Goal: Task Accomplishment & Management: Manage account settings

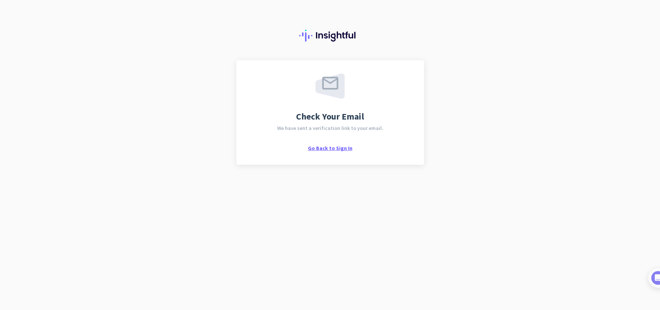
click at [325, 148] on span "Go Back to Sign In" at bounding box center [330, 148] width 45 height 7
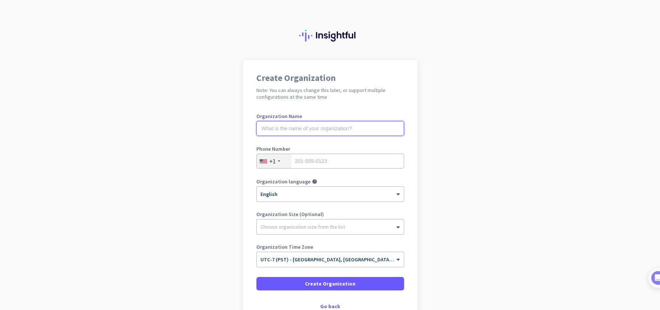
click at [343, 124] on input "text" at bounding box center [330, 128] width 148 height 15
type input "KBF CPAs"
type input "5035979253"
click at [325, 229] on div "Choose organization size from the list" at bounding box center [303, 226] width 85 height 7
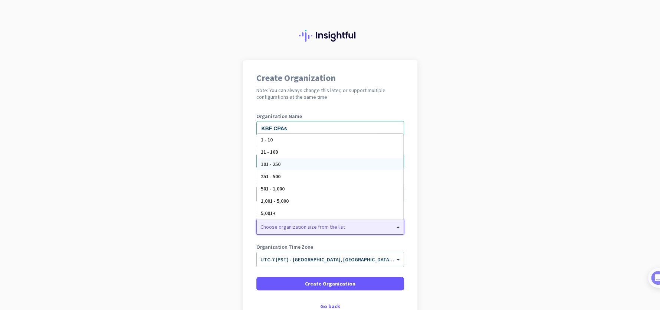
click at [294, 166] on div "101 - 250" at bounding box center [330, 164] width 146 height 12
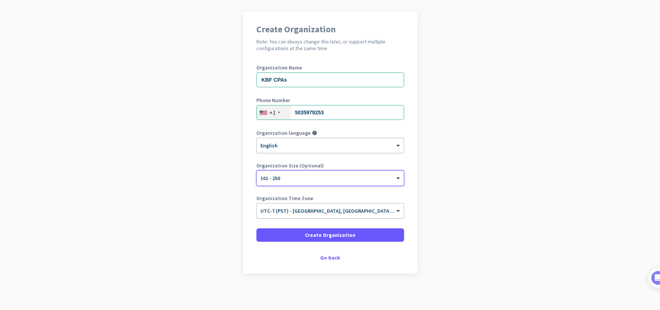
scroll to position [49, 0]
click at [338, 233] on span "Create Organization" at bounding box center [330, 234] width 50 height 7
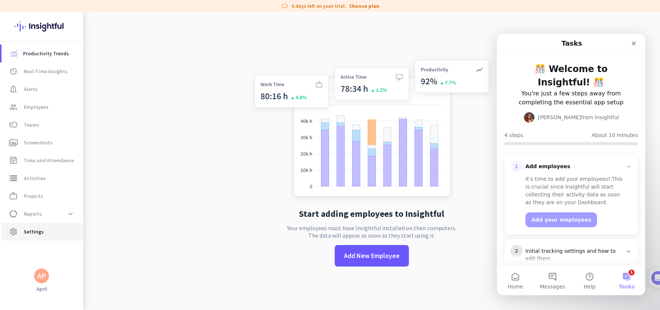
click at [40, 230] on span "Settings" at bounding box center [34, 231] width 20 height 9
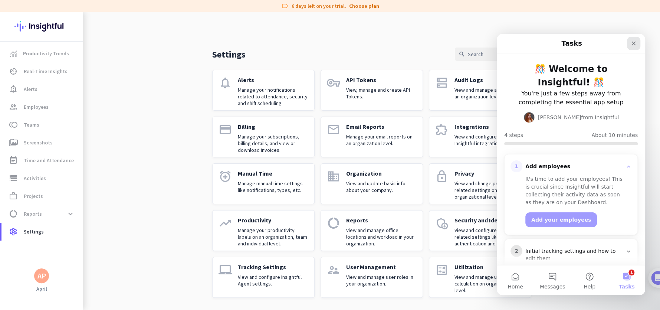
click at [635, 44] on icon "Close" at bounding box center [634, 43] width 6 height 6
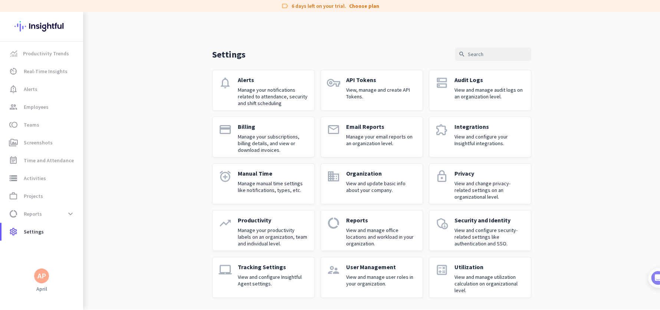
click at [390, 276] on p "View and manage user roles in your organization." at bounding box center [381, 280] width 71 height 13
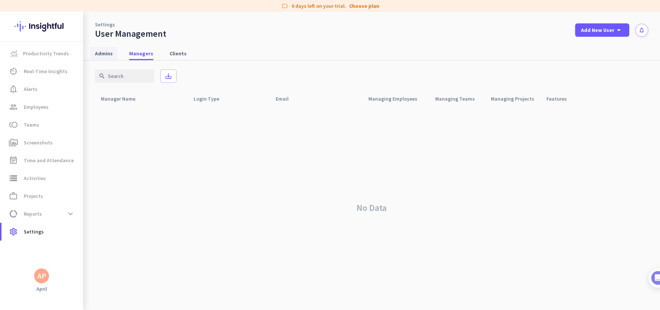
click at [107, 55] on span "Admins" at bounding box center [104, 53] width 18 height 7
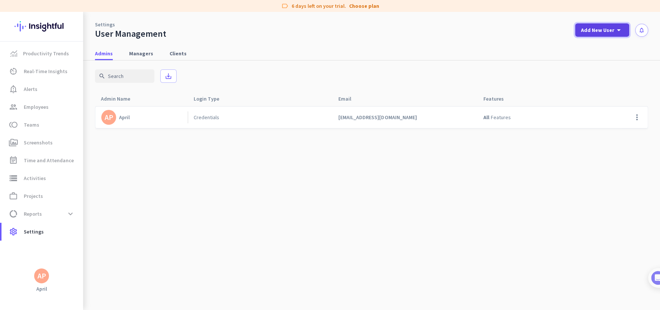
click at [607, 32] on span "Add New User" at bounding box center [597, 29] width 33 height 7
click at [603, 45] on div "Admin" at bounding box center [601, 46] width 17 height 7
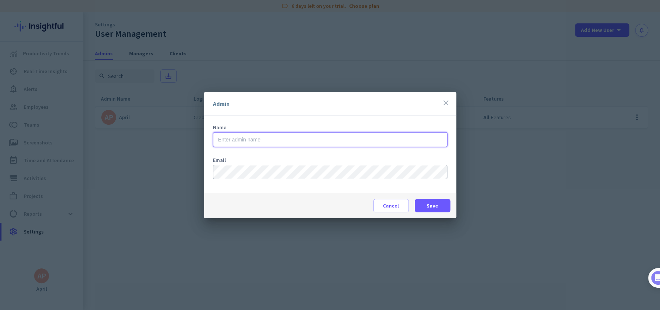
click at [289, 139] on input "text" at bounding box center [330, 139] width 235 height 15
type input "Michael Butler"
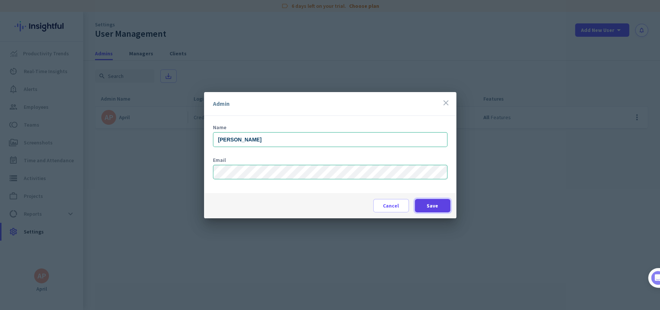
click at [422, 201] on span at bounding box center [433, 206] width 36 height 18
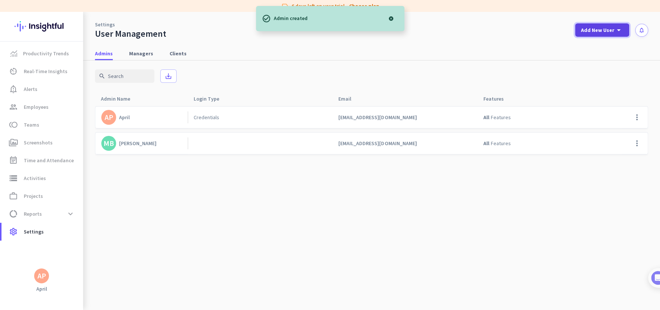
click at [620, 31] on icon "arrow_drop_down" at bounding box center [619, 30] width 9 height 9
click at [603, 46] on div "Admin" at bounding box center [601, 46] width 17 height 7
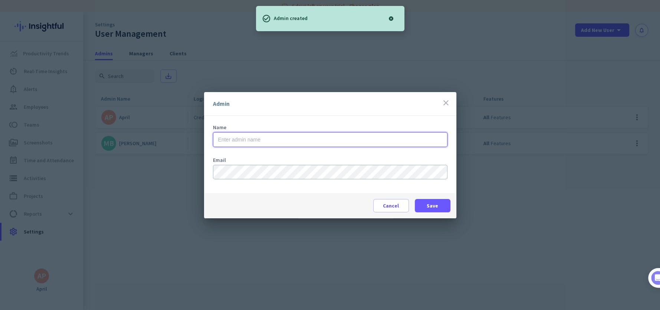
click at [234, 140] on input "text" at bounding box center [330, 139] width 235 height 15
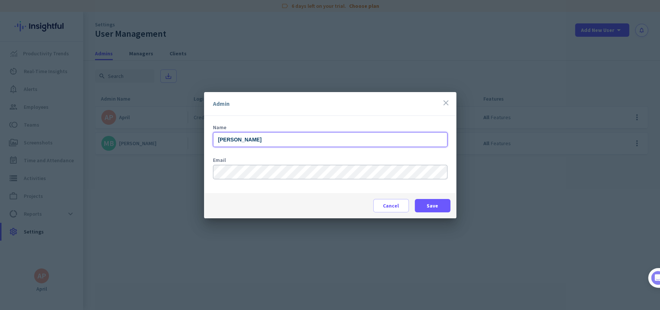
type input "Cole Horine"
click at [429, 202] on span "Save" at bounding box center [433, 205] width 12 height 7
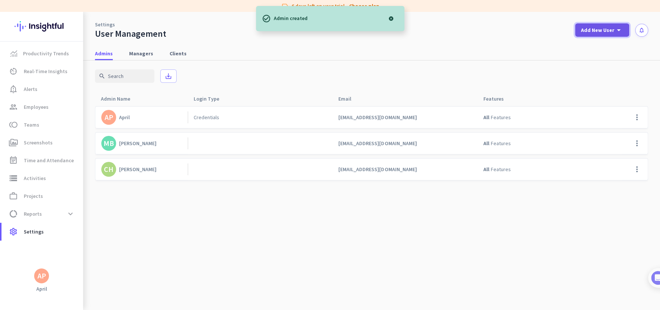
click at [608, 32] on span "Add New User" at bounding box center [597, 29] width 33 height 7
click at [598, 45] on div "Admin" at bounding box center [601, 46] width 17 height 7
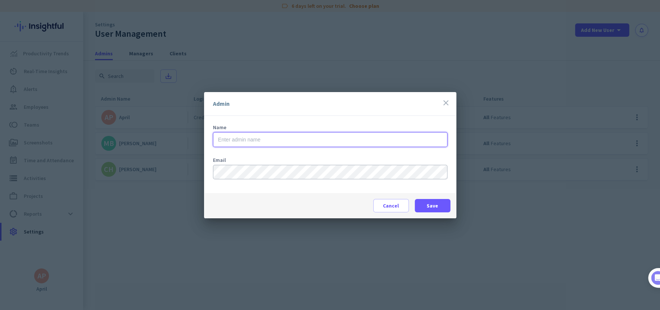
click at [320, 141] on input "text" at bounding box center [330, 139] width 235 height 15
type input "Shawn Duffy"
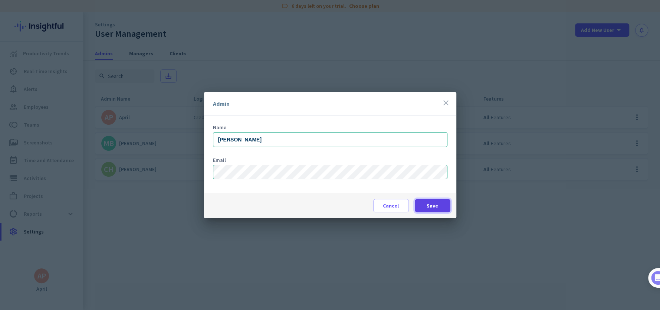
click at [436, 207] on span "Save" at bounding box center [433, 205] width 12 height 7
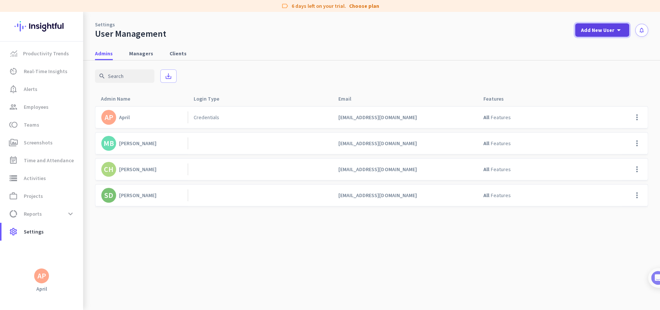
click at [618, 30] on icon "arrow_drop_down" at bounding box center [619, 30] width 9 height 9
click at [174, 51] on div at bounding box center [330, 155] width 660 height 310
click at [174, 53] on span "Clients" at bounding box center [178, 53] width 17 height 7
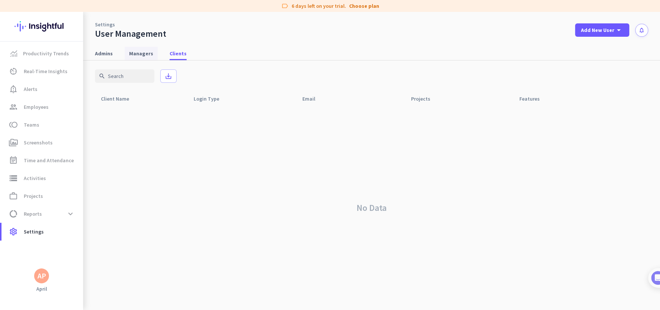
click at [141, 55] on span "Managers" at bounding box center [141, 53] width 24 height 7
click at [99, 54] on span "Admins" at bounding box center [104, 53] width 18 height 7
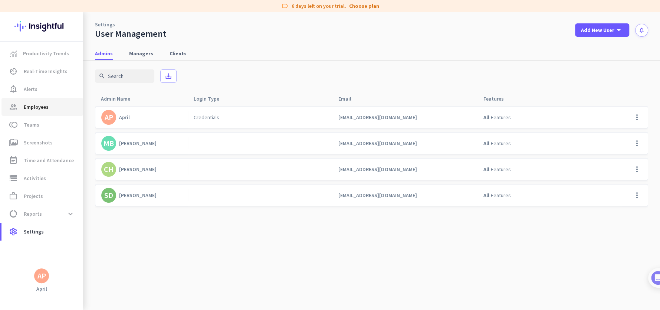
click at [39, 106] on span "Employees" at bounding box center [36, 106] width 25 height 9
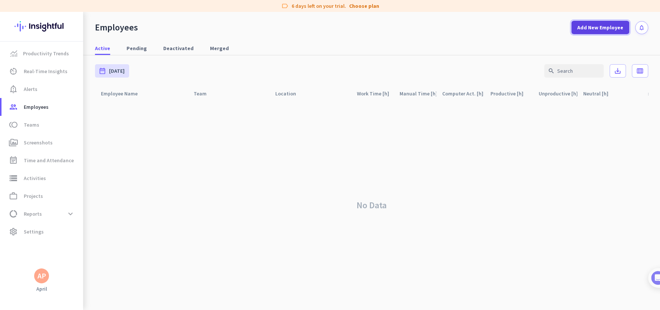
click at [603, 24] on span "Add New Employee" at bounding box center [600, 27] width 46 height 7
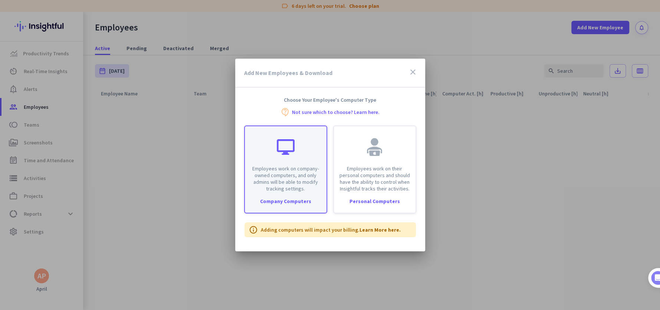
click at [288, 189] on p "Employees work on company-owned computers, and only admins will be able to modi…" at bounding box center [285, 178] width 73 height 27
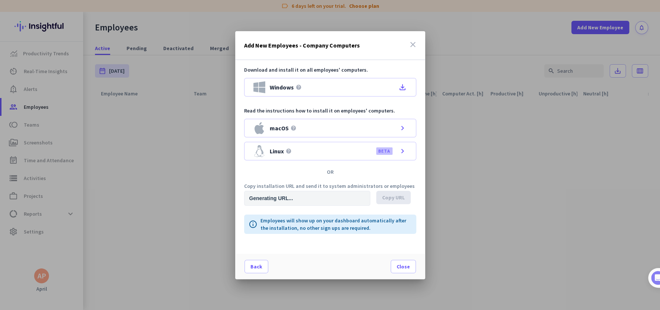
type input "https://app.insightful.io/#/installation/company?token=eyJhbGciOiJIUzI1NiIsInR5…"
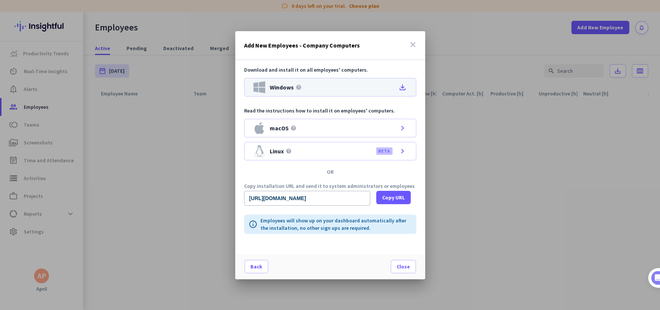
click at [401, 86] on icon "file_download" at bounding box center [402, 87] width 9 height 9
click at [409, 44] on icon "close" at bounding box center [413, 44] width 9 height 9
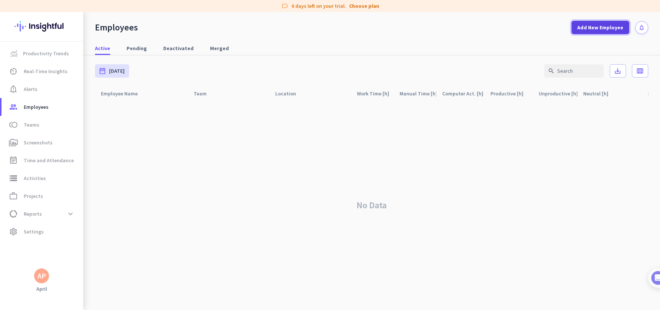
click at [593, 29] on span "Add New Employee" at bounding box center [600, 27] width 46 height 7
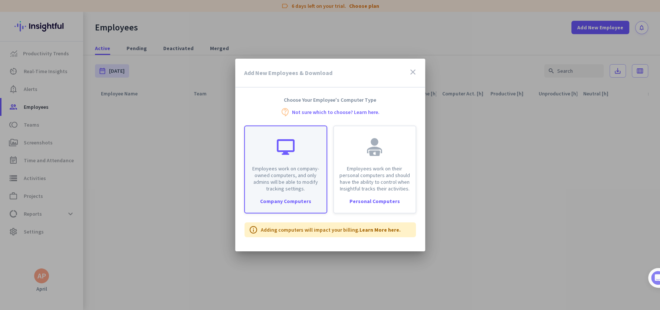
click at [282, 202] on div "Company Computers" at bounding box center [286, 201] width 82 height 5
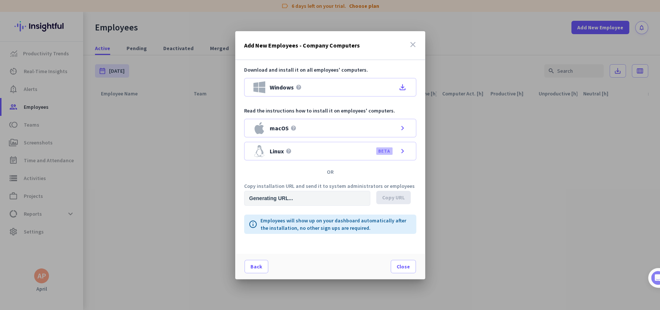
type input "https://app.insightful.io/#/installation/company?token=eyJhbGciOiJIUzI1NiIsInR5…"
click at [405, 264] on span "Close" at bounding box center [403, 266] width 13 height 7
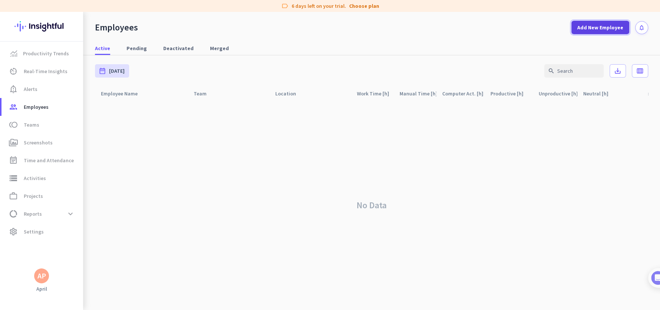
click at [606, 29] on span "Add New Employee" at bounding box center [600, 27] width 46 height 7
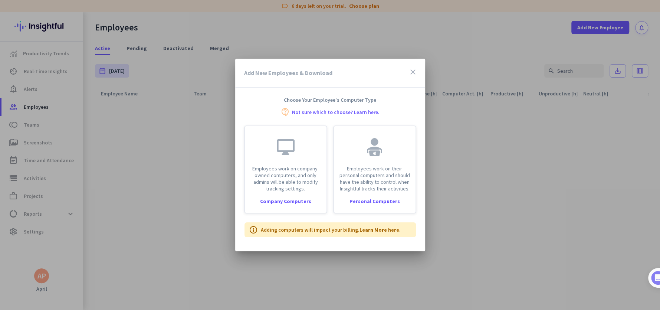
click at [415, 72] on icon "close" at bounding box center [413, 72] width 9 height 9
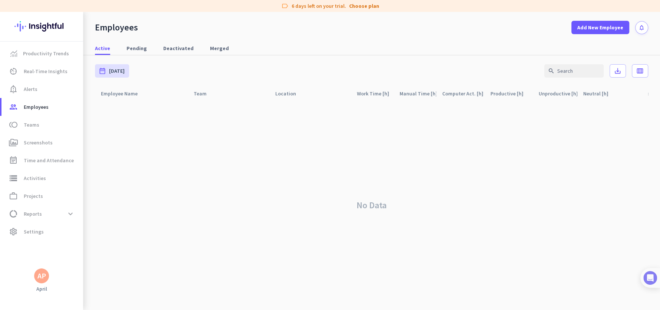
click at [655, 278] on img at bounding box center [651, 278] width 14 height 14
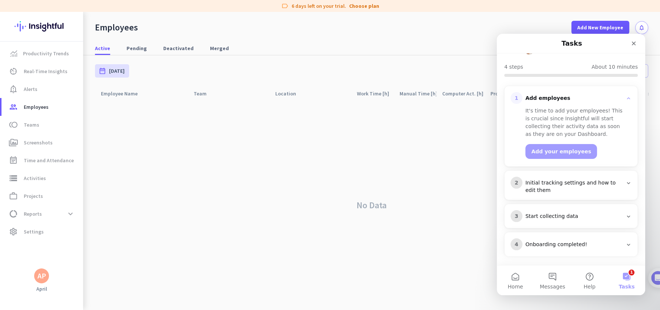
scroll to position [70, 0]
click at [576, 181] on div "Initial tracking settings and how to edit them" at bounding box center [574, 184] width 97 height 15
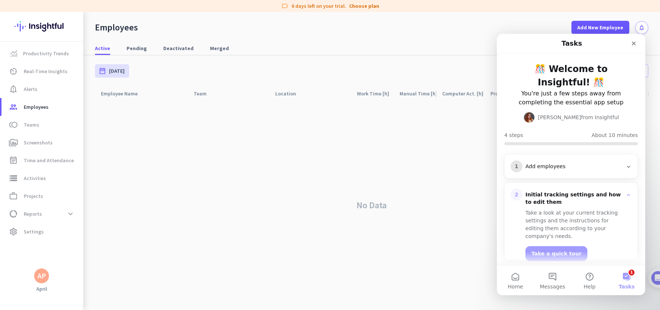
scroll to position [62, 0]
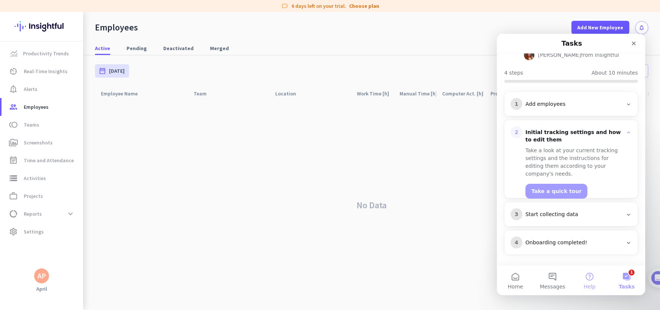
click at [582, 279] on button "Help" at bounding box center [589, 280] width 37 height 30
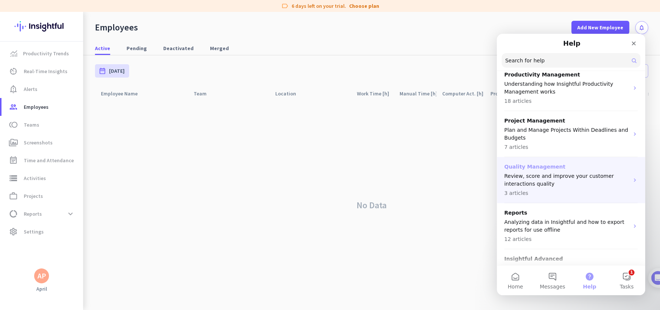
scroll to position [126, 0]
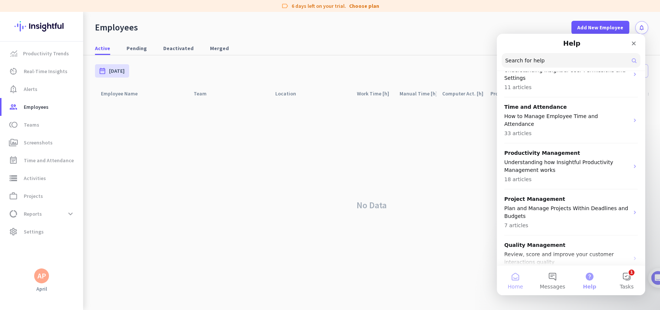
drag, startPoint x: 519, startPoint y: 282, endPoint x: 522, endPoint y: 279, distance: 4.2
click at [519, 282] on button "Home" at bounding box center [515, 280] width 37 height 30
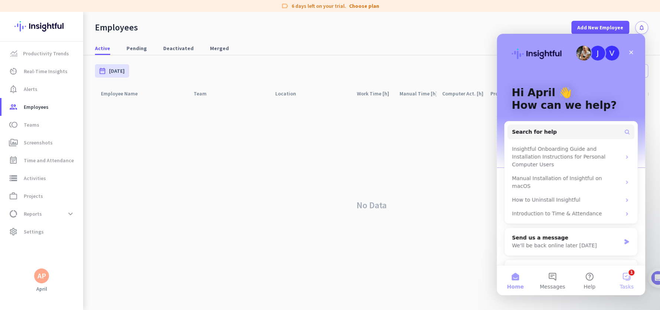
click at [628, 284] on span "Tasks" at bounding box center [627, 286] width 14 height 5
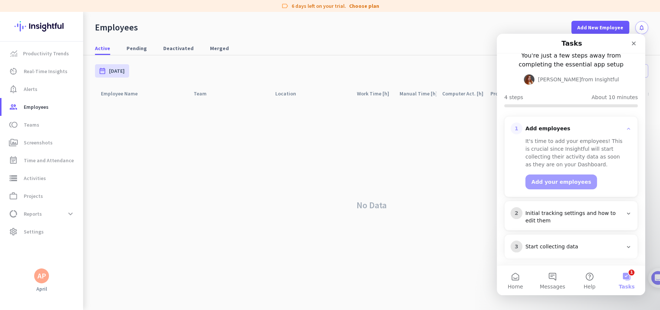
scroll to position [70, 0]
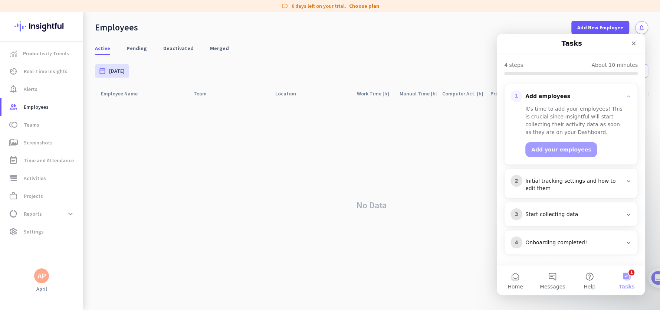
click at [555, 186] on div "Initial tracking settings and how to edit them" at bounding box center [574, 184] width 97 height 15
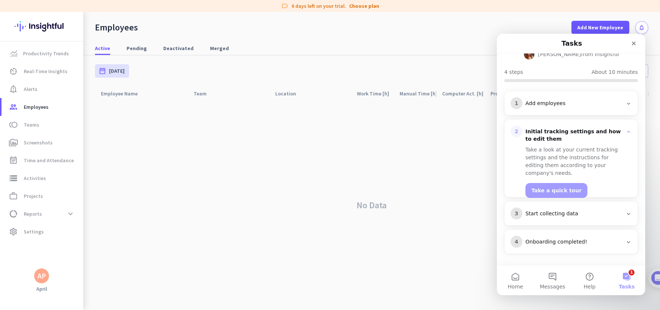
scroll to position [62, 0]
click at [549, 184] on button "Take a quick tour" at bounding box center [557, 191] width 62 height 15
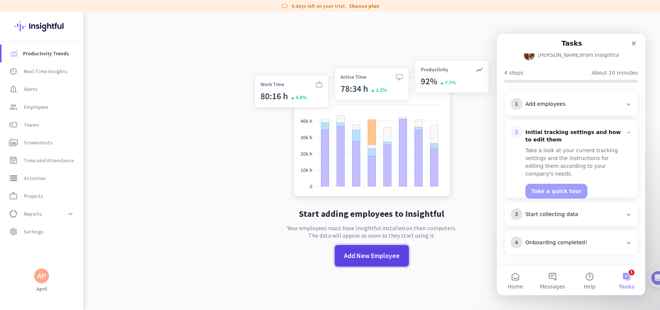
click at [368, 261] on span at bounding box center [372, 256] width 74 height 18
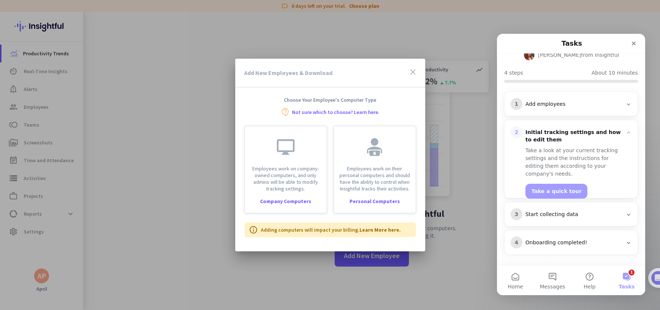
click at [411, 72] on icon "close" at bounding box center [413, 72] width 9 height 9
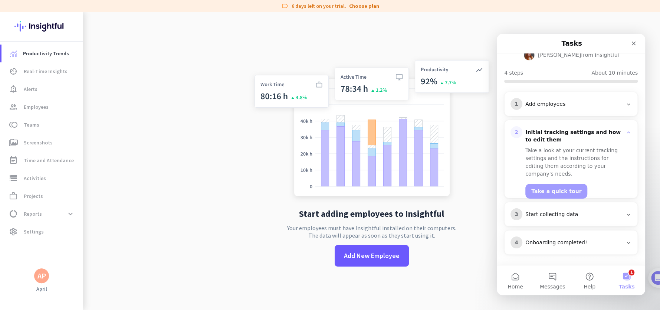
click at [552, 219] on div "3 Start collecting data" at bounding box center [571, 214] width 121 height 12
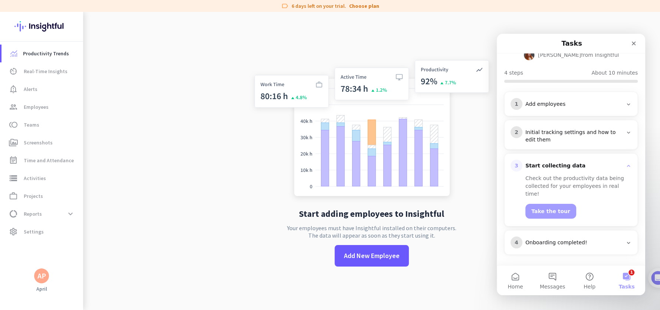
scroll to position [55, 0]
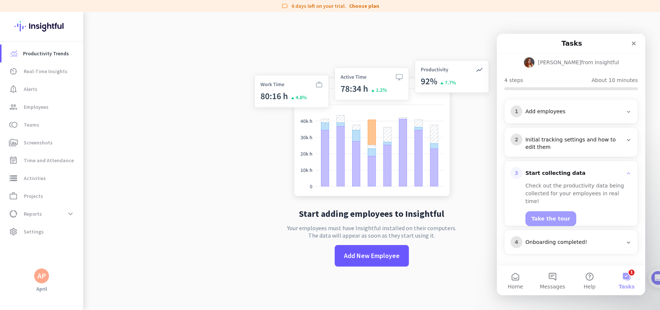
click at [564, 145] on div "Initial tracking settings and how to edit them" at bounding box center [574, 143] width 97 height 15
